Goal: Information Seeking & Learning: Learn about a topic

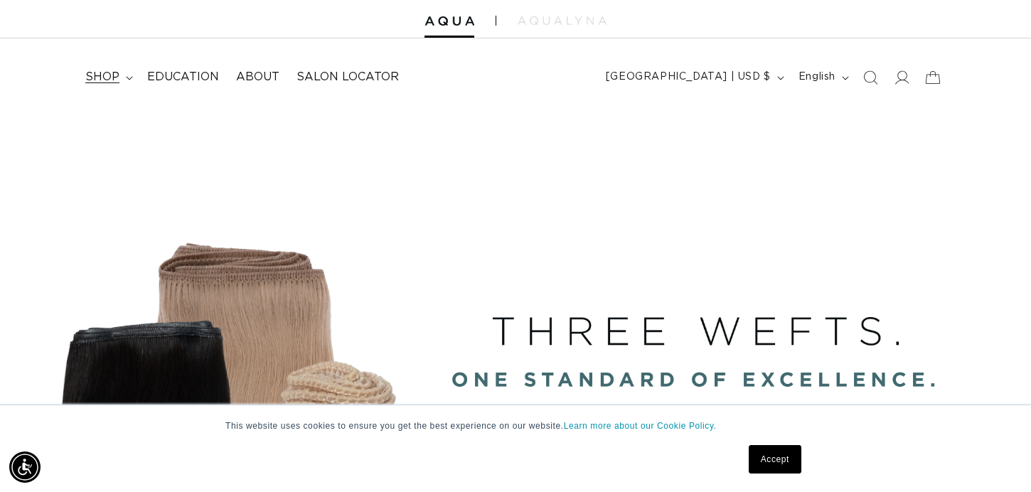
click at [119, 73] on summary "shop" at bounding box center [108, 77] width 62 height 32
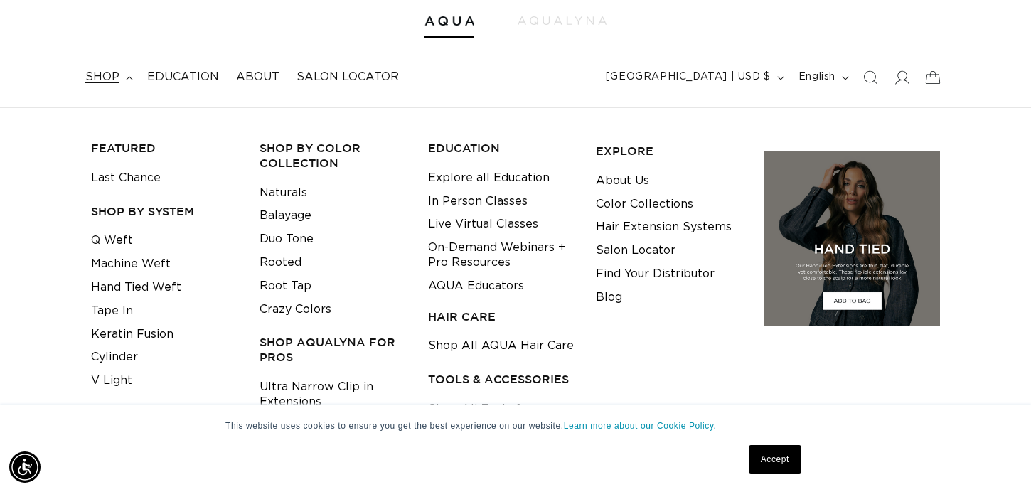
scroll to position [0, 930]
click at [858, 191] on img at bounding box center [851, 238] width 181 height 181
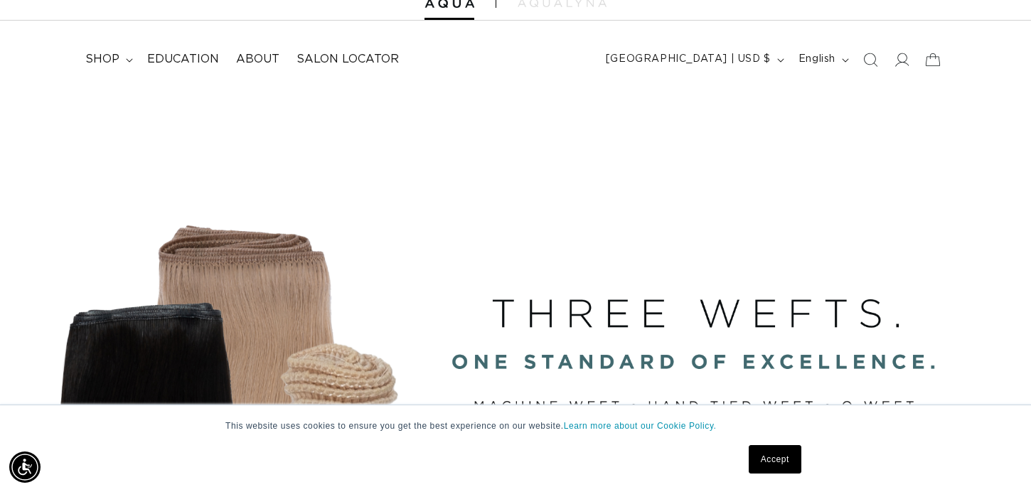
scroll to position [0, 0]
click at [129, 59] on icon at bounding box center [129, 60] width 7 height 4
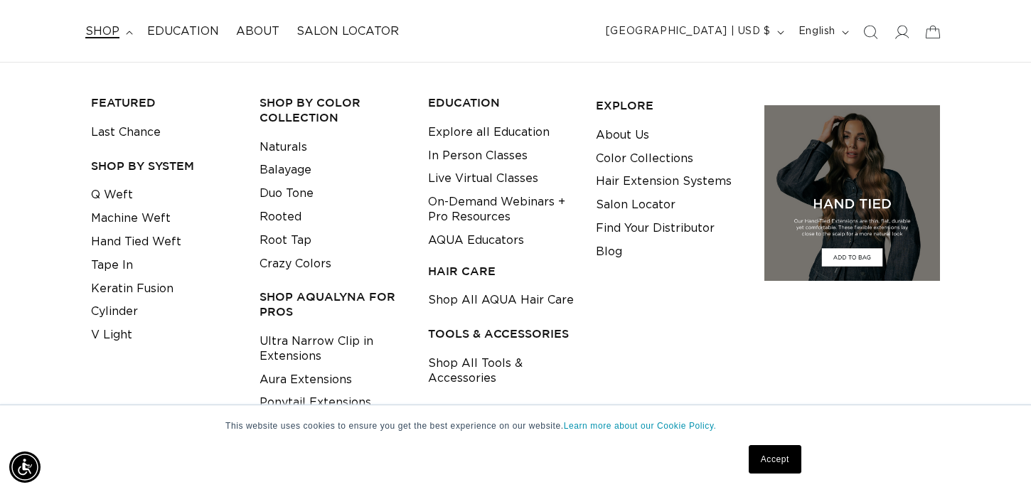
scroll to position [0, 1859]
click at [849, 181] on img at bounding box center [851, 192] width 181 height 181
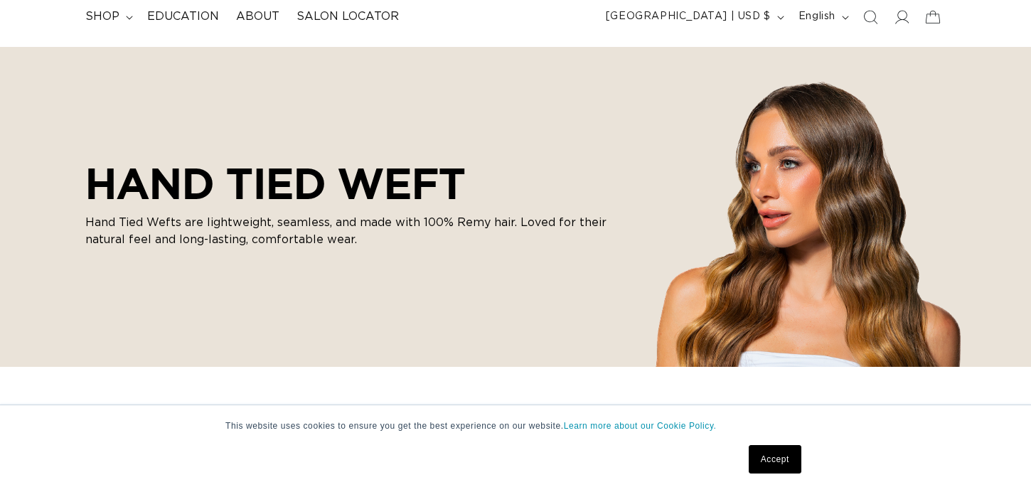
scroll to position [175, 0]
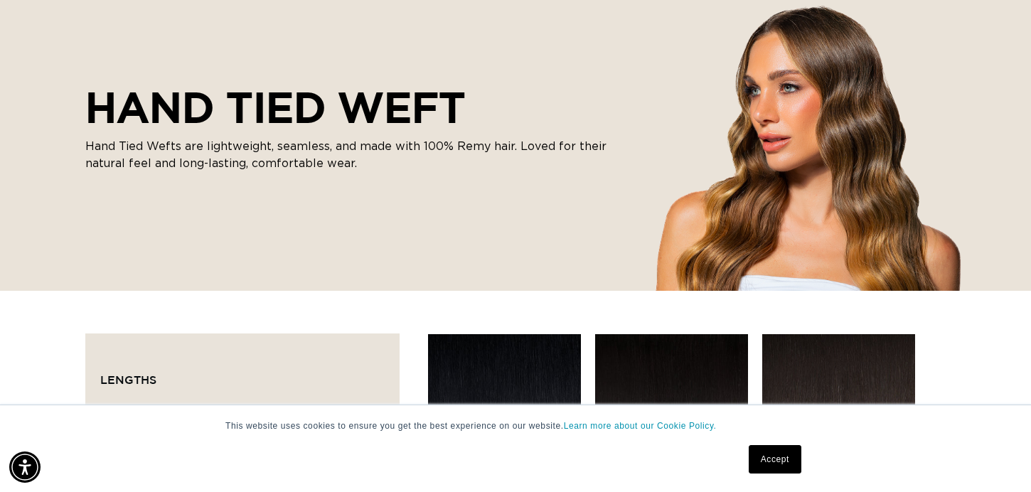
click at [675, 163] on div "HAND TIED WEFT Hand Tied Wefts are lightweight, seamless, and made with 100% Re…" at bounding box center [515, 131] width 1031 height 320
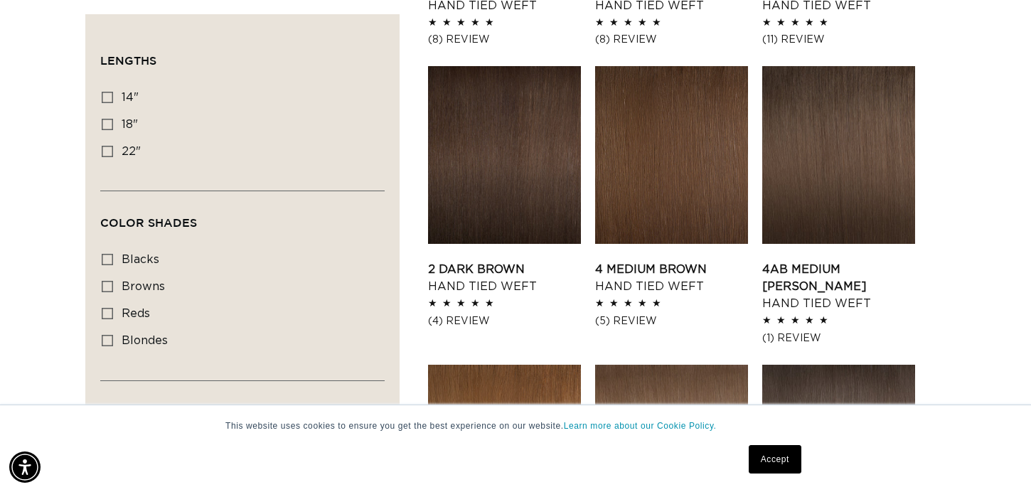
scroll to position [724, 0]
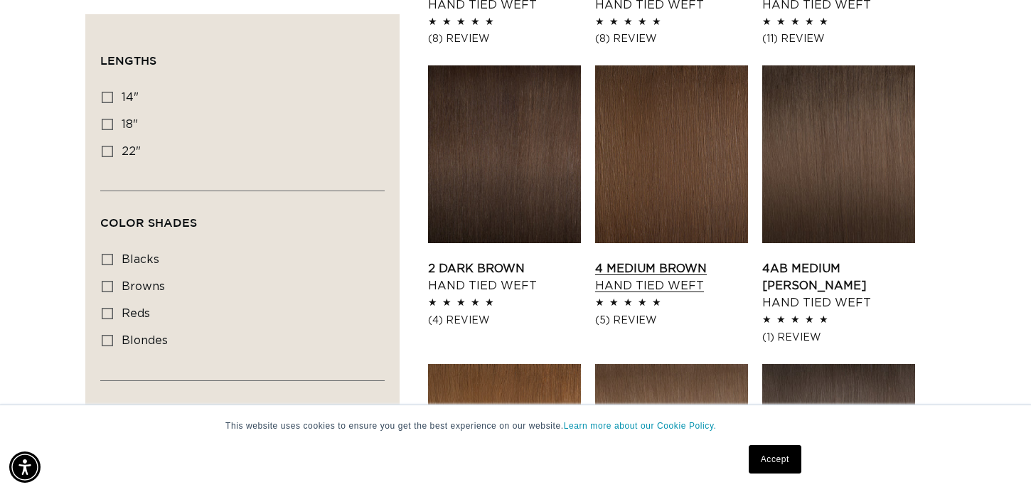
click at [684, 260] on link "4 Medium Brown Hand Tied Weft" at bounding box center [671, 277] width 153 height 34
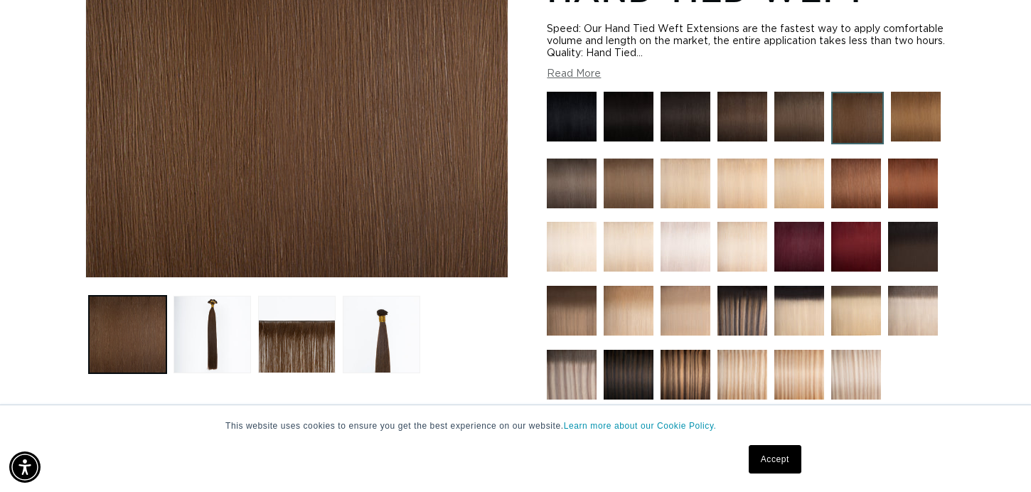
scroll to position [291, 0]
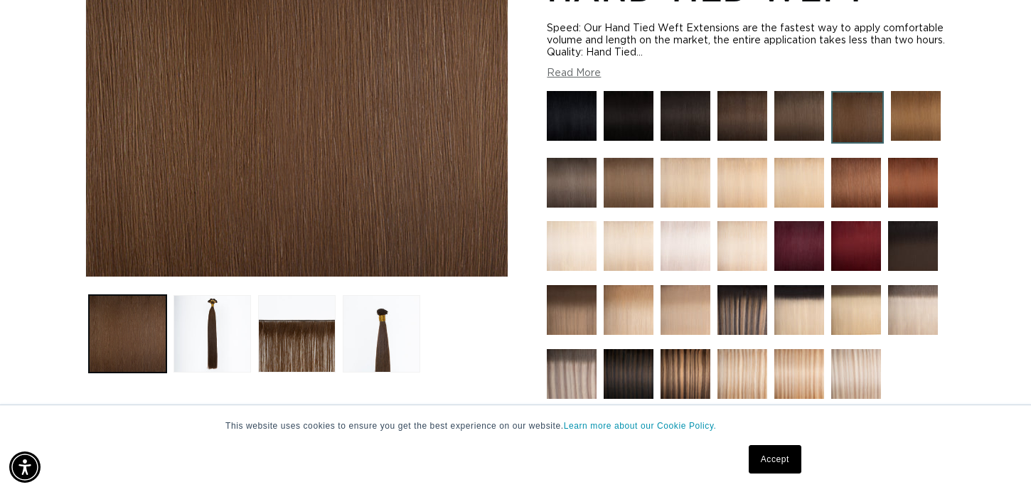
click at [740, 301] on img at bounding box center [742, 310] width 50 height 50
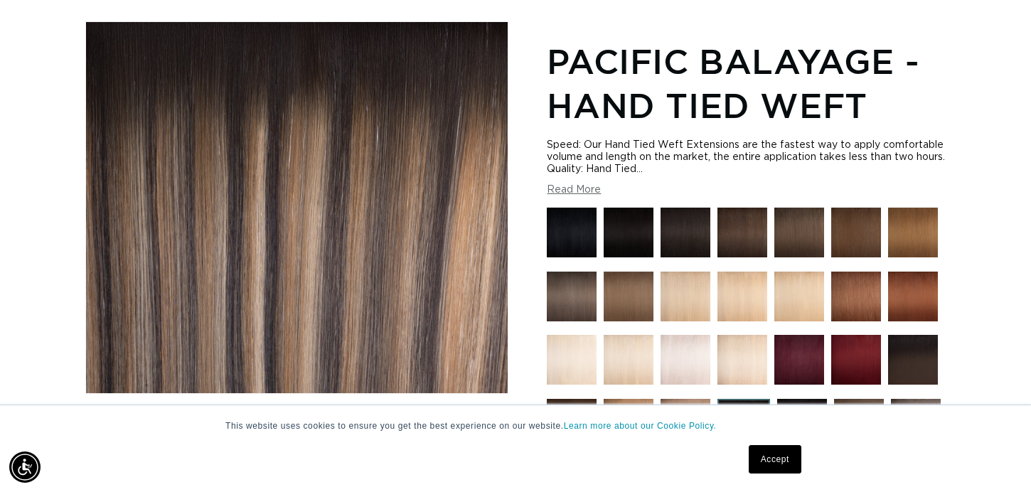
scroll to position [178, 0]
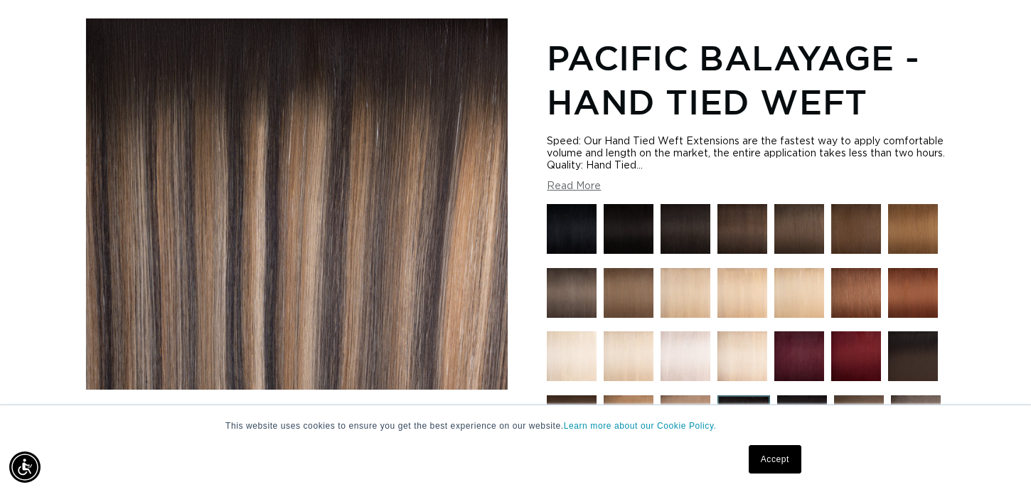
click at [739, 238] on img at bounding box center [742, 229] width 50 height 50
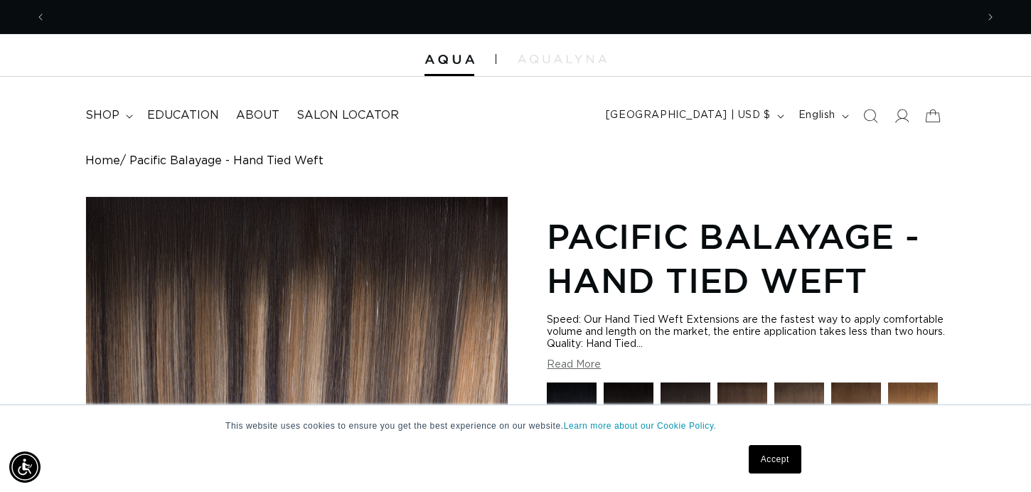
scroll to position [0, 0]
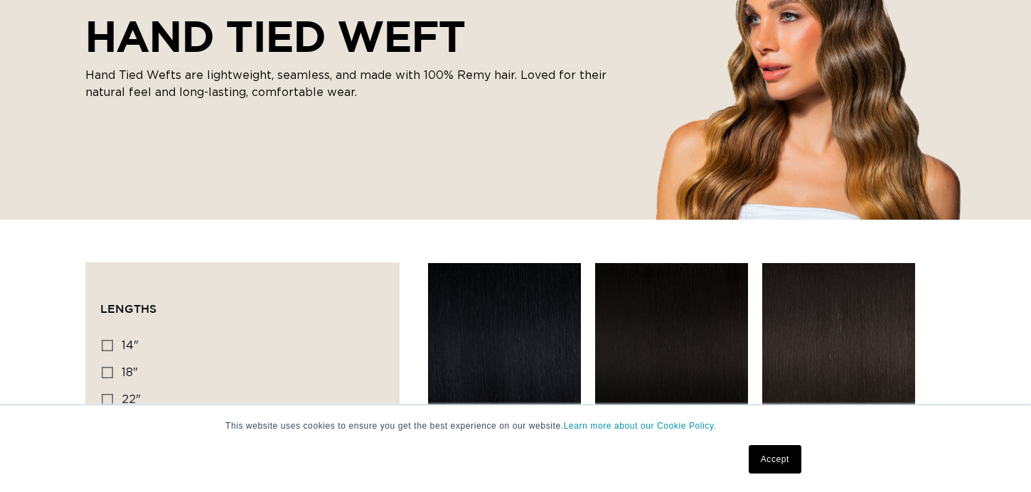
scroll to position [271, 0]
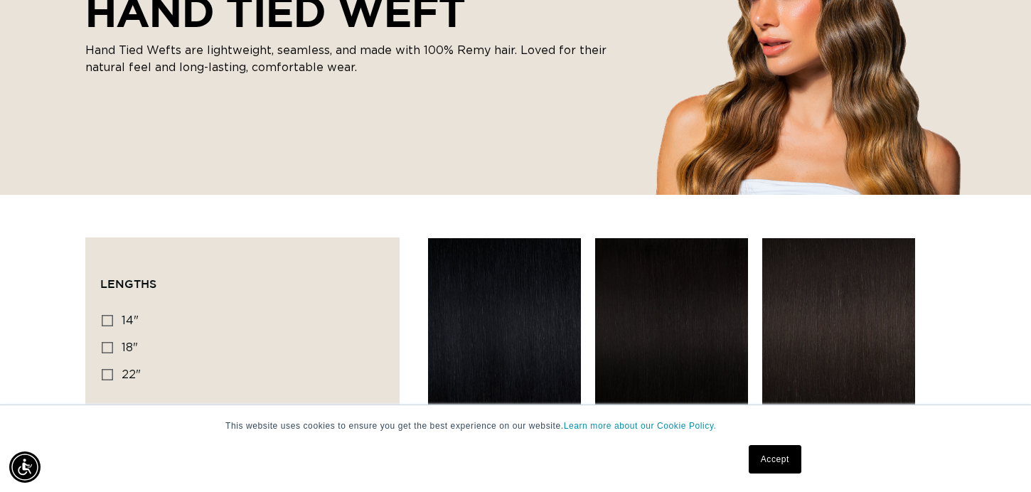
click at [869, 122] on div "HAND TIED WEFT Hand Tied Wefts are lightweight, seamless, and made with 100% Re…" at bounding box center [515, 35] width 1031 height 320
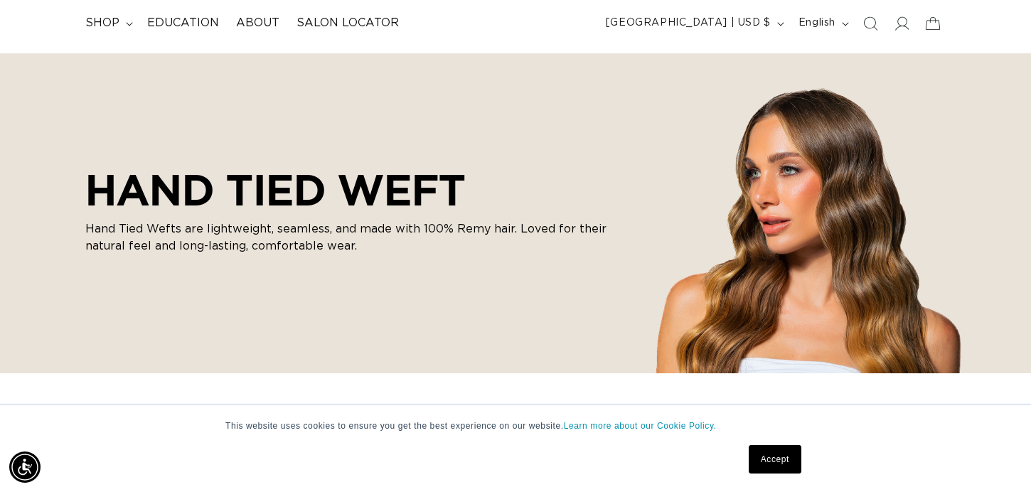
scroll to position [0, 0]
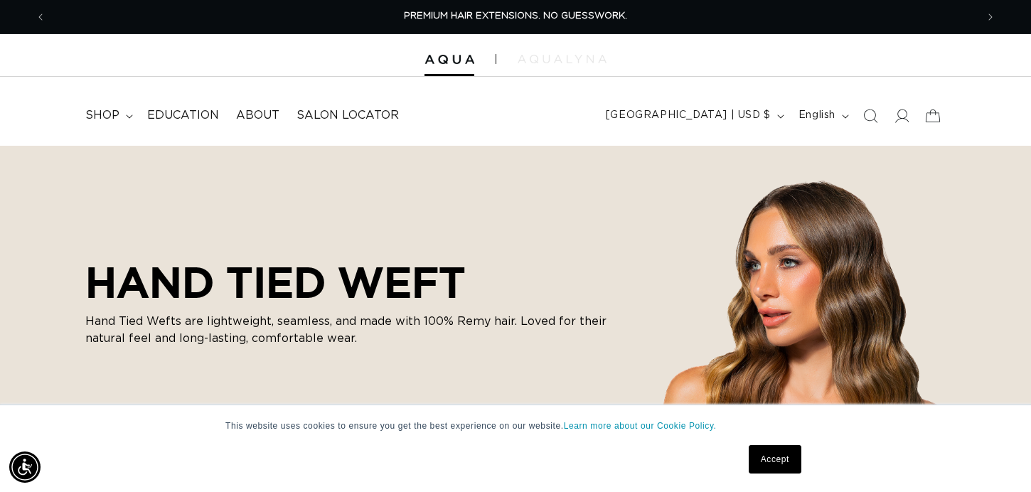
click at [581, 63] on img at bounding box center [561, 59] width 89 height 9
click at [241, 122] on span "About" at bounding box center [257, 115] width 43 height 15
click at [255, 122] on span "About" at bounding box center [257, 115] width 43 height 15
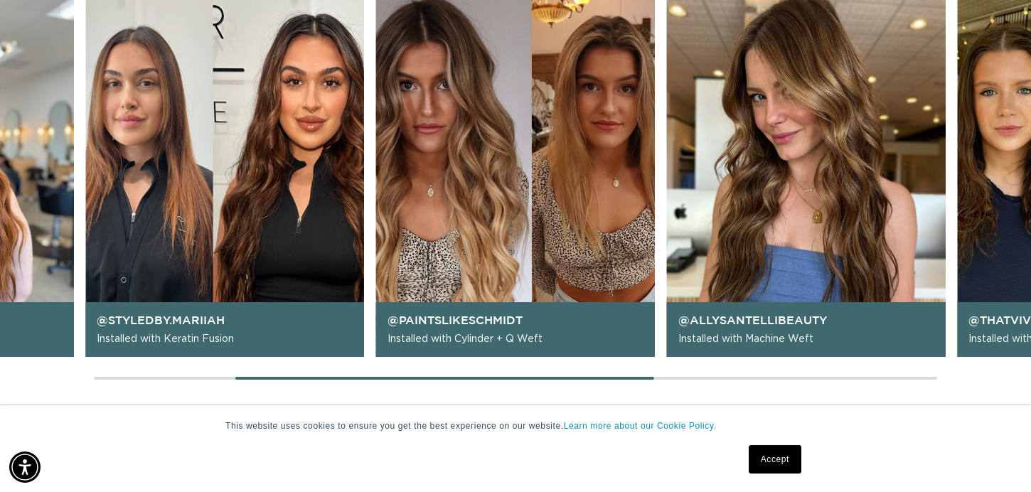
click at [288, 172] on img "2 / 6" at bounding box center [224, 172] width 279 height 367
click at [271, 239] on img "2 / 6" at bounding box center [224, 172] width 279 height 367
click at [348, 183] on img "2 / 6" at bounding box center [224, 172] width 279 height 367
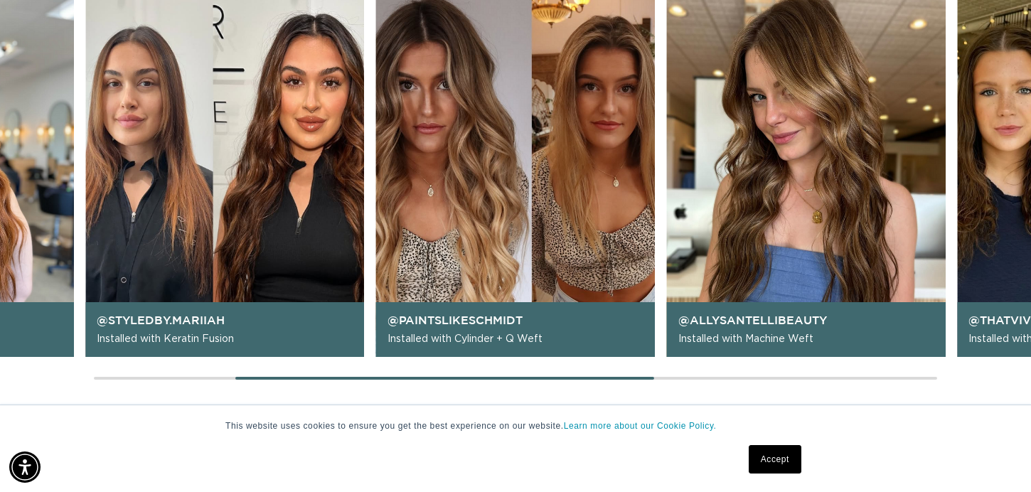
click at [288, 175] on img "2 / 6" at bounding box center [224, 172] width 279 height 367
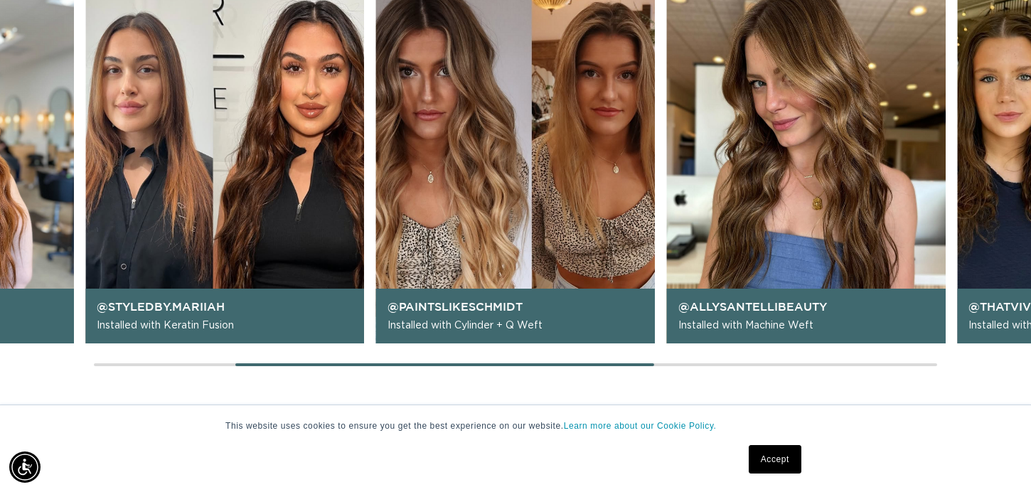
scroll to position [0, 1859]
click at [258, 234] on img "2 / 6" at bounding box center [224, 159] width 279 height 367
drag, startPoint x: 177, startPoint y: 366, endPoint x: 196, endPoint y: 365, distance: 19.2
click at [196, 365] on div "@lindseyrenehair Installed with Machine Weft @styledby.mariiah Installed with K…" at bounding box center [515, 172] width 1031 height 393
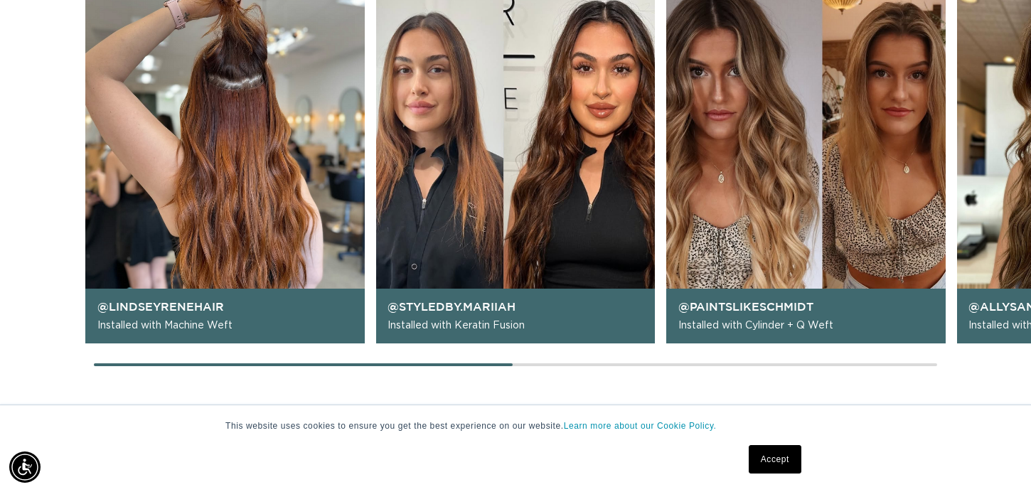
click at [205, 365] on div at bounding box center [515, 364] width 843 height 3
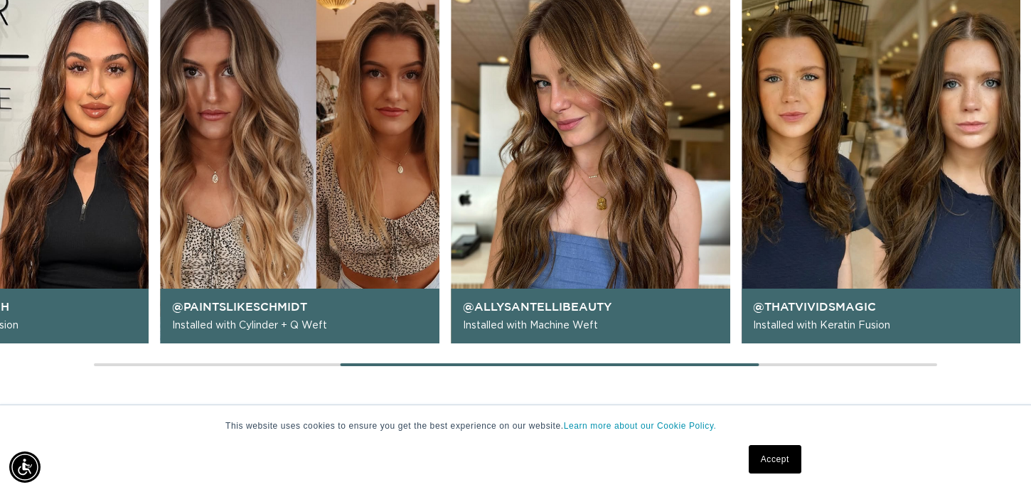
click at [549, 364] on div at bounding box center [515, 364] width 843 height 3
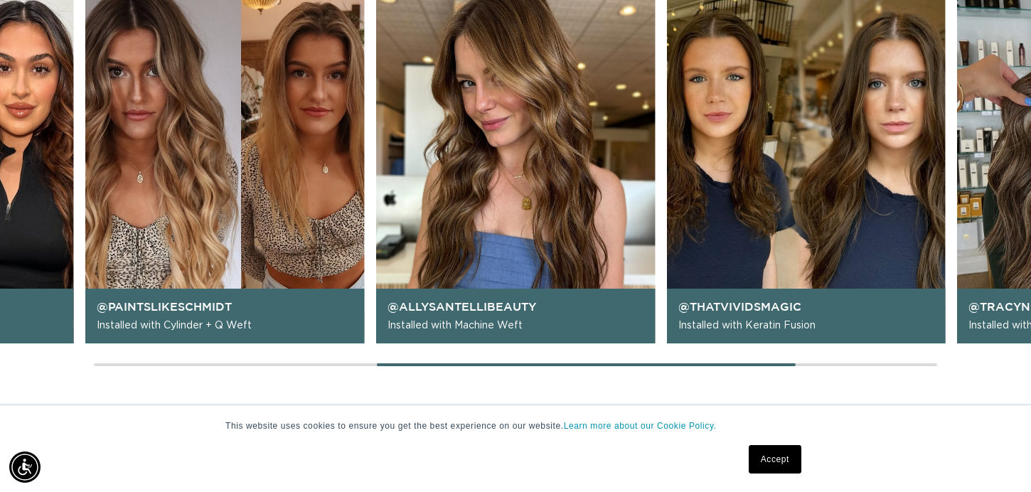
scroll to position [0, 930]
click at [807, 361] on div "@lindseyrenehair Installed with Machine Weft @styledby.mariiah Installed with K…" at bounding box center [515, 172] width 1031 height 393
click at [825, 370] on main "Trusted by Stylists. Built on Education. AQUA was founded with one mission: to …" at bounding box center [515, 105] width 1031 height 2562
click at [827, 366] on div "@lindseyrenehair Installed with Machine Weft @styledby.mariiah Installed with K…" at bounding box center [515, 172] width 1031 height 393
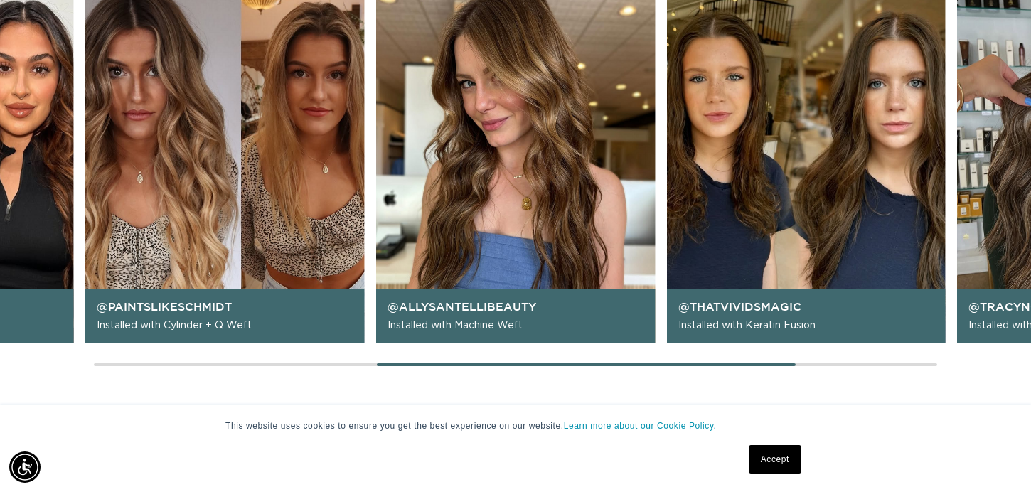
click at [805, 366] on div "@lindseyrenehair Installed with Machine Weft @styledby.mariiah Installed with K…" at bounding box center [515, 172] width 1031 height 393
drag, startPoint x: 793, startPoint y: 367, endPoint x: 840, endPoint y: 362, distance: 47.3
click at [841, 362] on div "@lindseyrenehair Installed with Machine Weft @styledby.mariiah Installed with K…" at bounding box center [515, 172] width 1031 height 393
click at [840, 362] on div "@lindseyrenehair Installed with Machine Weft @styledby.mariiah Installed with K…" at bounding box center [515, 172] width 1031 height 393
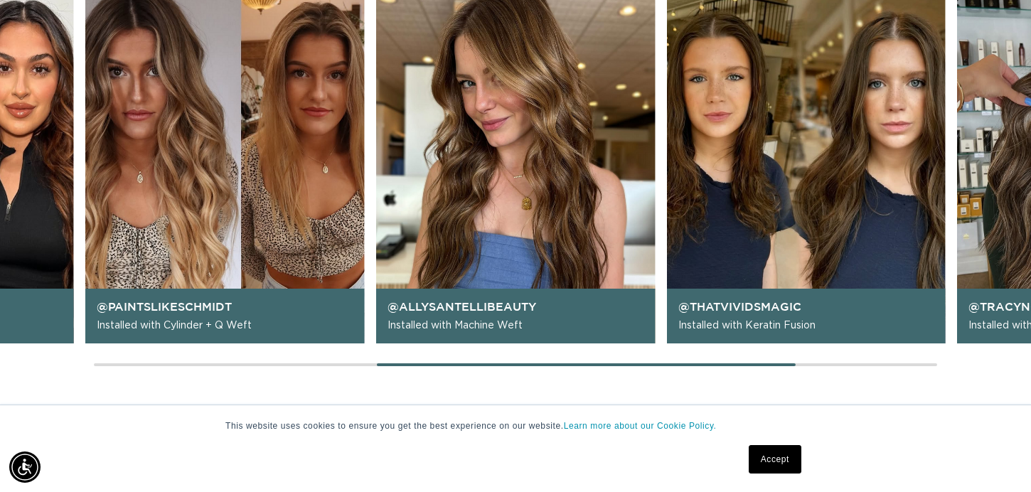
click at [967, 394] on main "Trusted by Stylists. Built on Education. AQUA was founded with one mission: to …" at bounding box center [515, 105] width 1031 height 2562
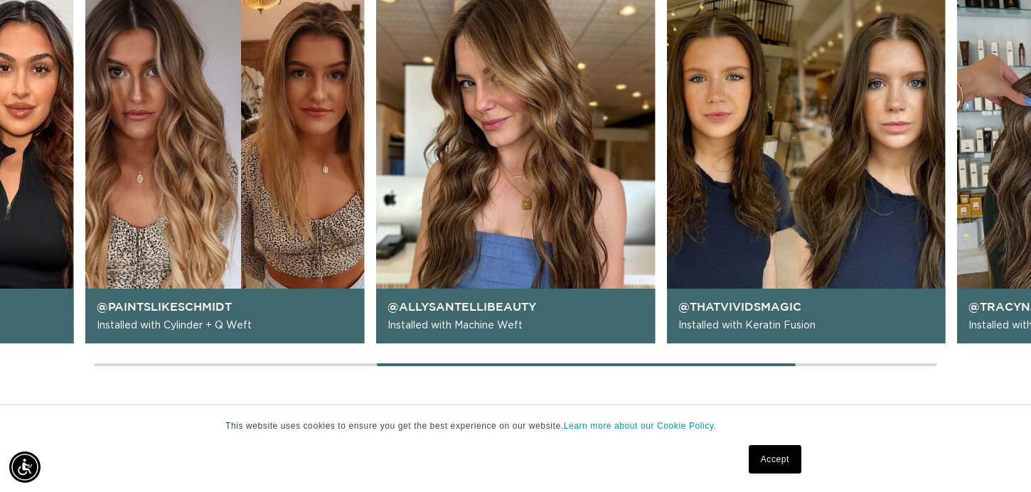
click at [861, 51] on img "5 / 6" at bounding box center [805, 159] width 279 height 367
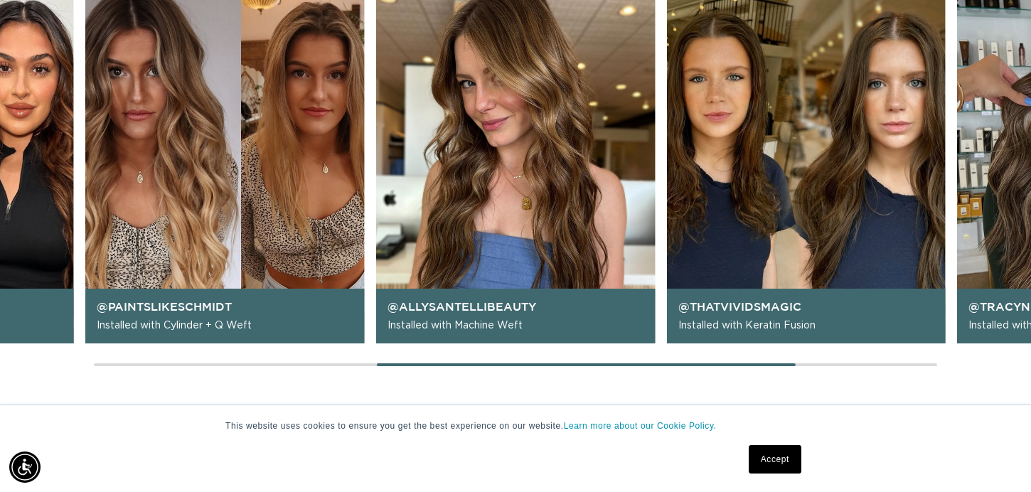
scroll to position [0, 0]
click at [886, 129] on img "5 / 6" at bounding box center [805, 159] width 279 height 367
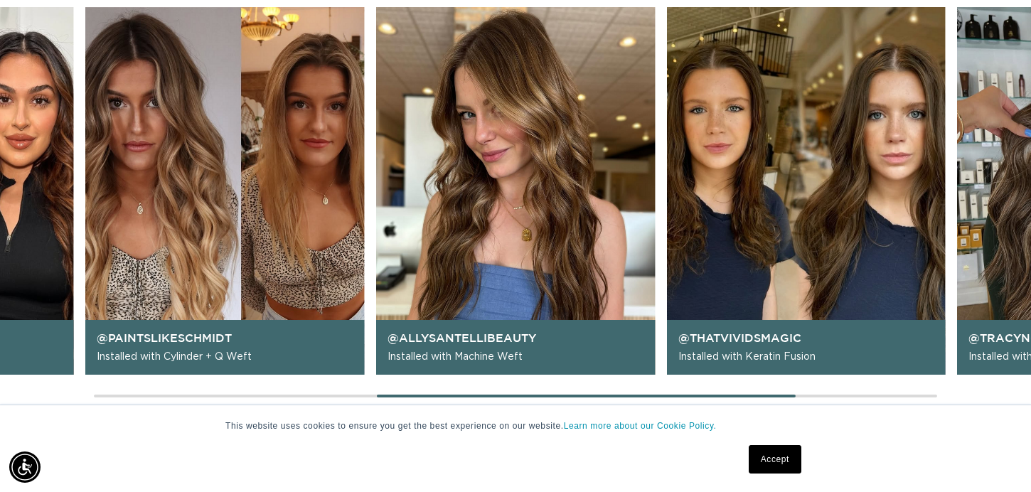
scroll to position [1289, 0]
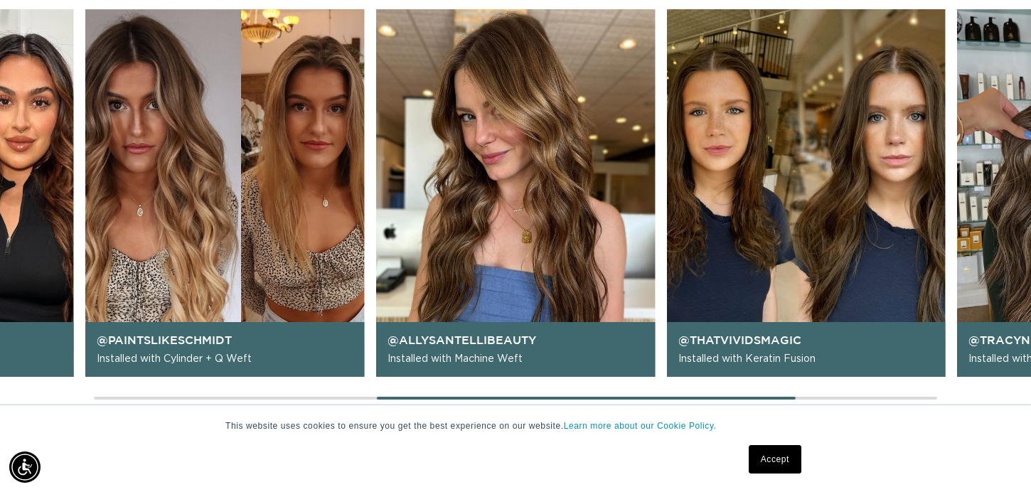
click at [812, 249] on img "5 / 6" at bounding box center [805, 192] width 279 height 367
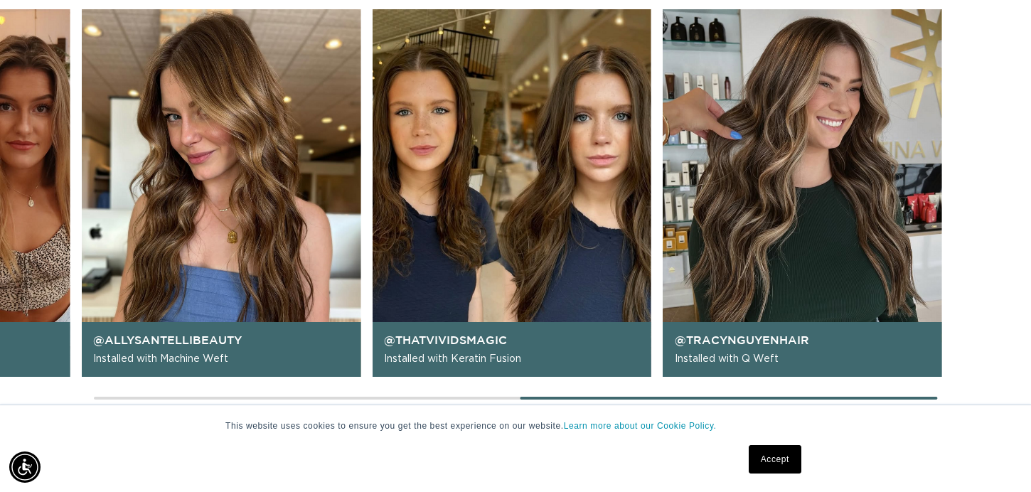
click at [690, 286] on img "6 / 6" at bounding box center [801, 192] width 279 height 367
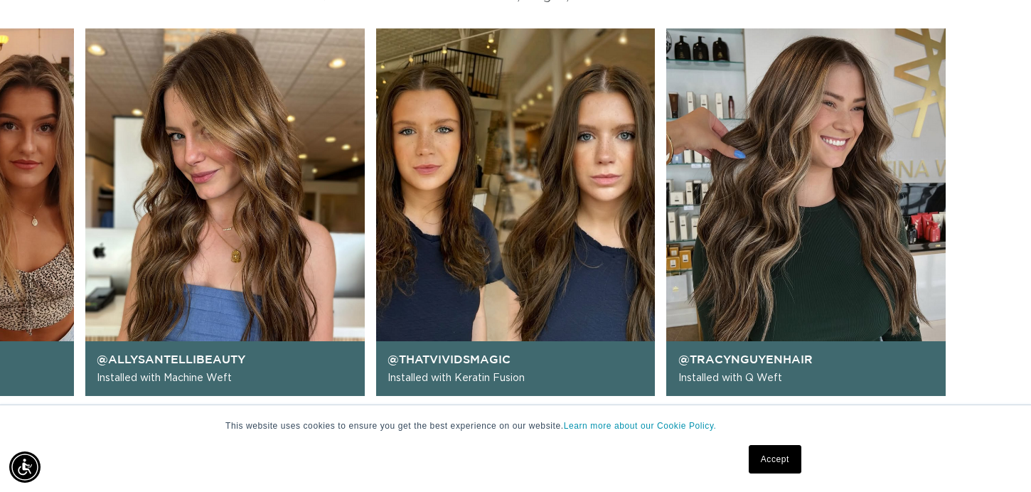
scroll to position [1255, 0]
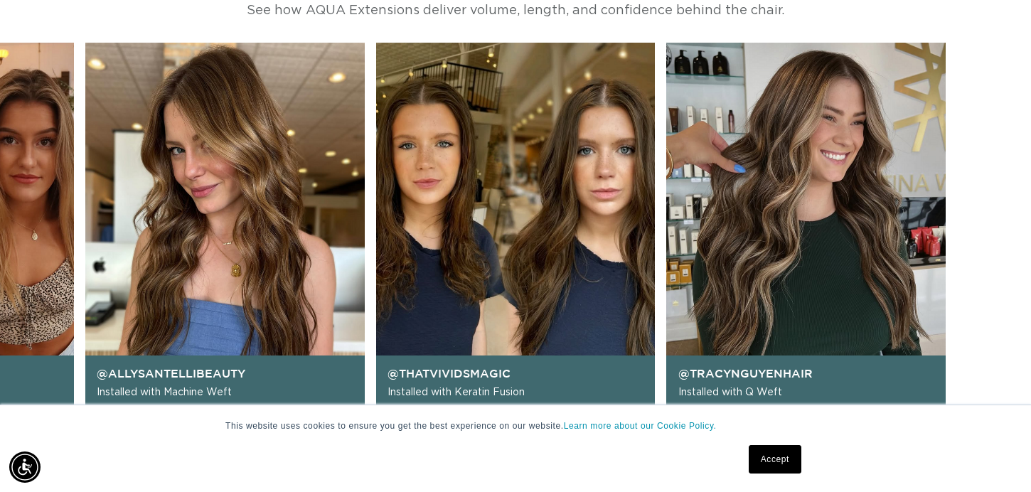
click at [733, 244] on img "6 / 6" at bounding box center [805, 226] width 279 height 367
click at [575, 200] on img "5 / 6" at bounding box center [515, 226] width 279 height 367
click at [569, 199] on img "5 / 6" at bounding box center [515, 226] width 279 height 367
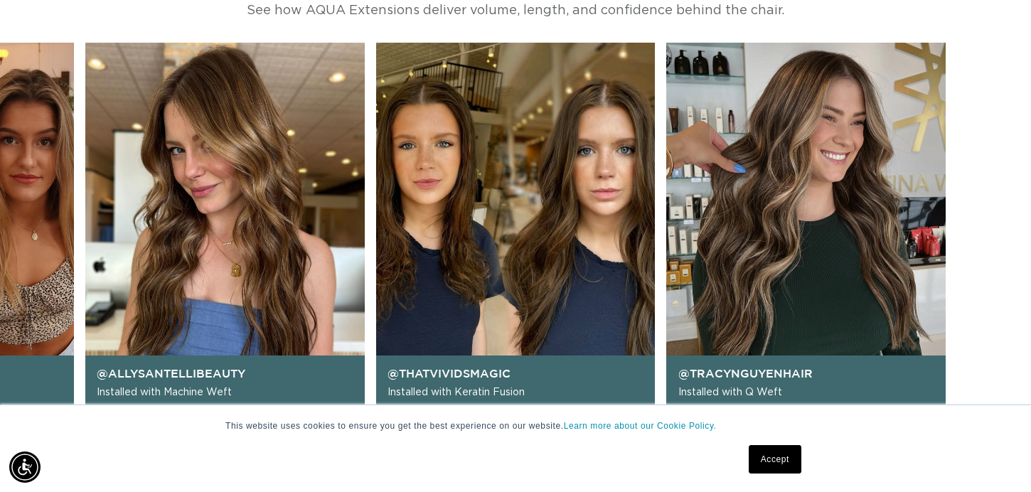
scroll to position [0, 1859]
click at [569, 199] on img "5 / 6" at bounding box center [515, 226] width 279 height 367
click at [760, 468] on link "Accept" at bounding box center [774, 459] width 53 height 28
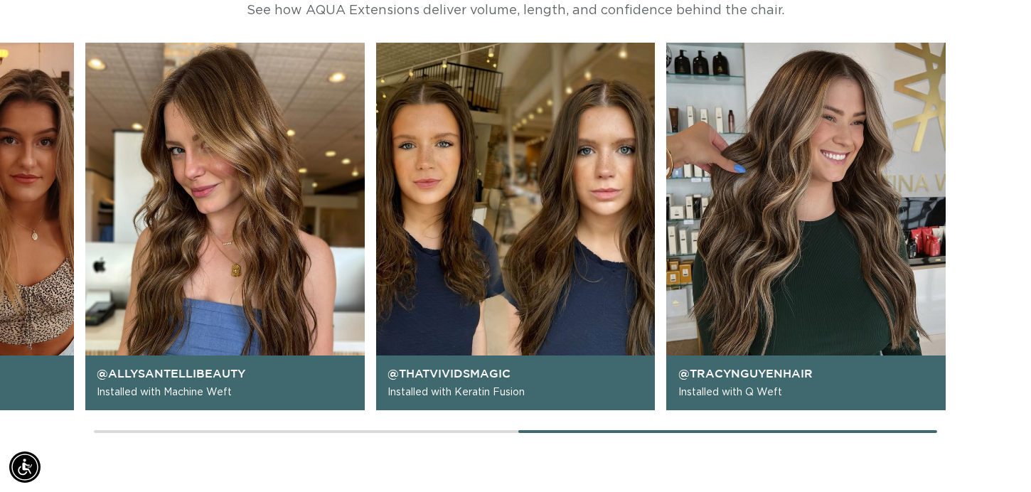
scroll to position [0, 0]
click at [712, 341] on img "6 / 6" at bounding box center [805, 226] width 279 height 367
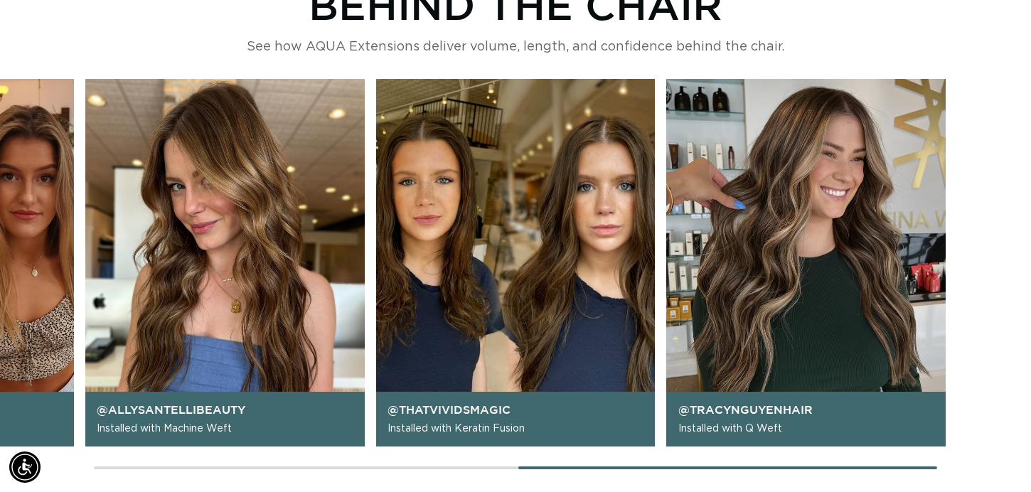
scroll to position [0, 1859]
